Goal: Navigation & Orientation: Find specific page/section

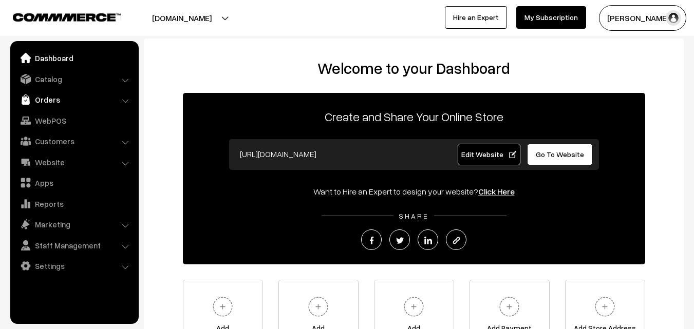
click at [58, 102] on link "Orders" at bounding box center [74, 99] width 122 height 18
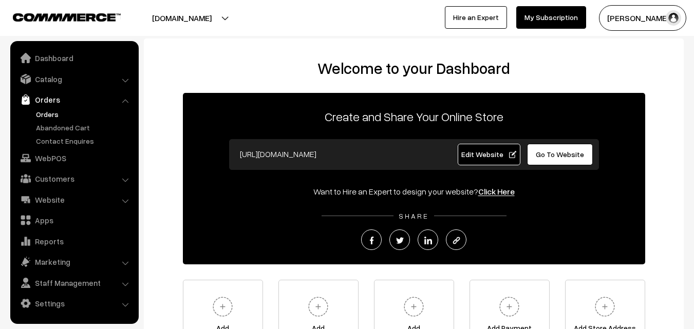
click at [59, 113] on link "Orders" at bounding box center [84, 114] width 102 height 11
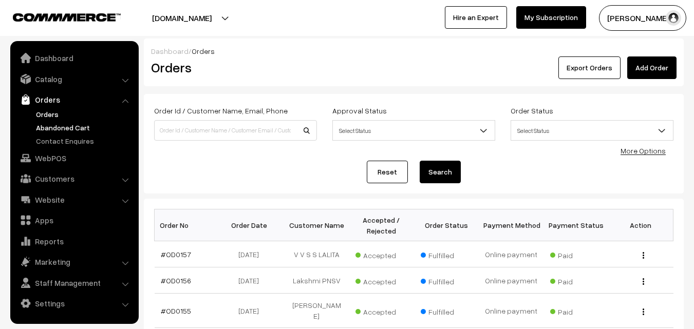
click at [64, 127] on link "Abandoned Cart" at bounding box center [84, 127] width 102 height 11
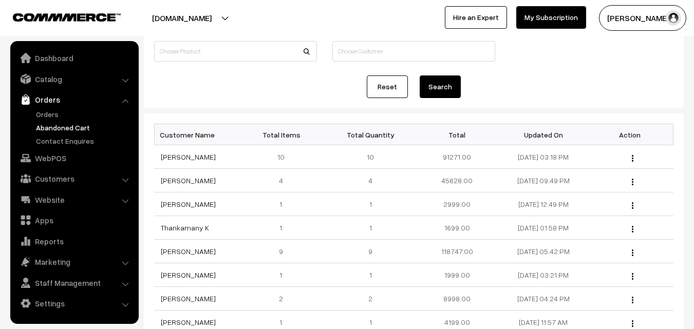
scroll to position [103, 0]
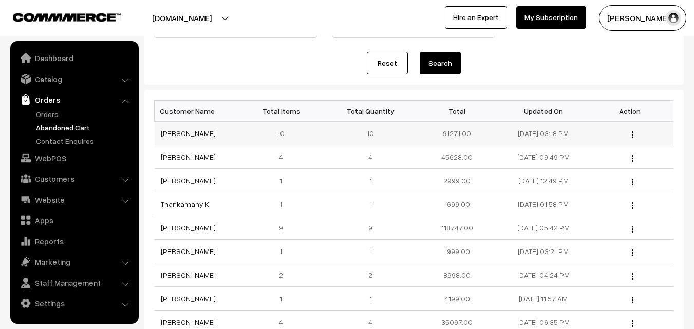
click at [185, 136] on link "[PERSON_NAME]" at bounding box center [188, 133] width 55 height 9
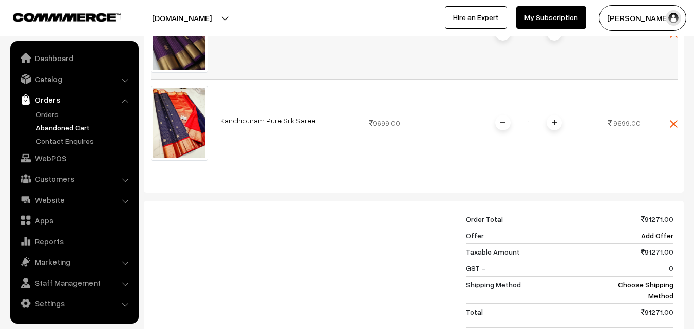
scroll to position [1027, 0]
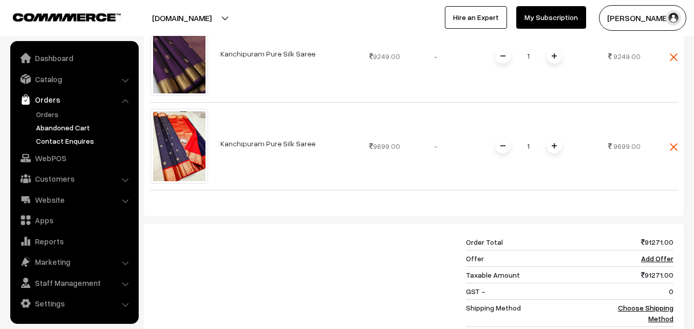
click at [45, 141] on link "Contact Enquires" at bounding box center [84, 141] width 102 height 11
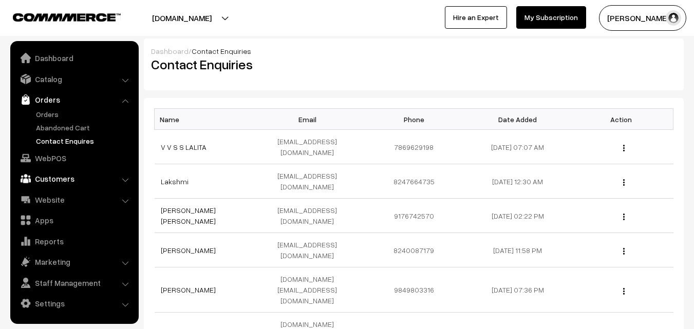
click at [74, 175] on link "Customers" at bounding box center [74, 179] width 122 height 18
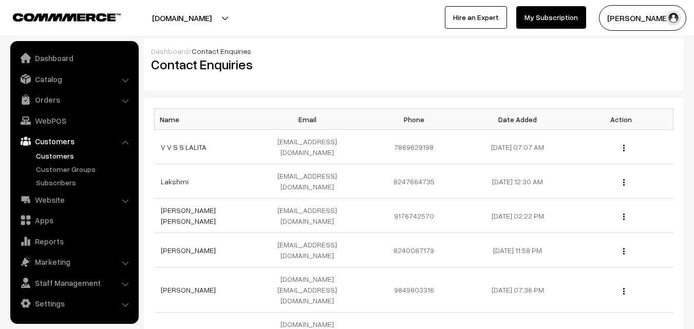
click at [49, 154] on link "Customers" at bounding box center [84, 156] width 102 height 11
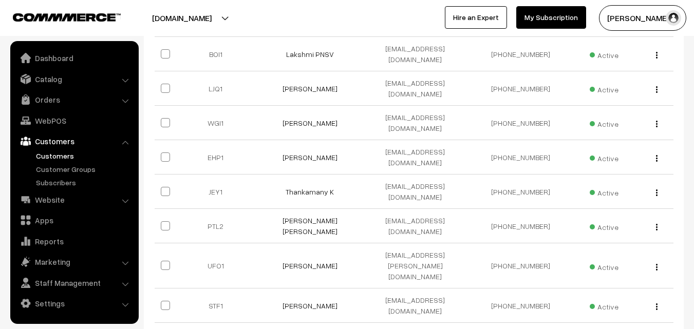
scroll to position [257, 0]
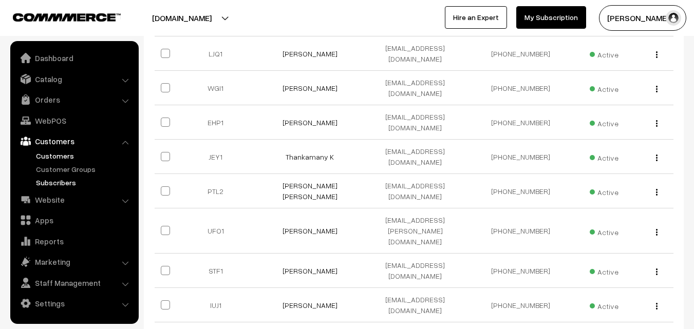
click at [64, 181] on link "Subscribers" at bounding box center [84, 182] width 102 height 11
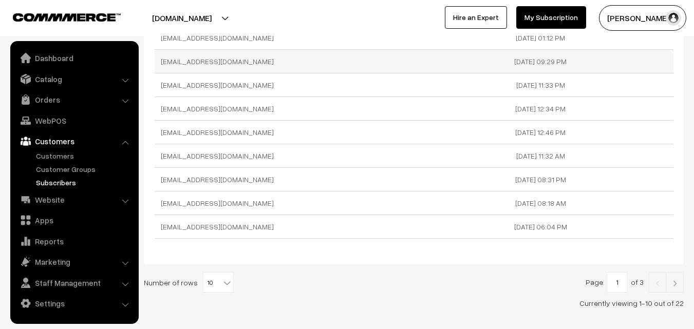
scroll to position [159, 0]
